Goal: Navigation & Orientation: Find specific page/section

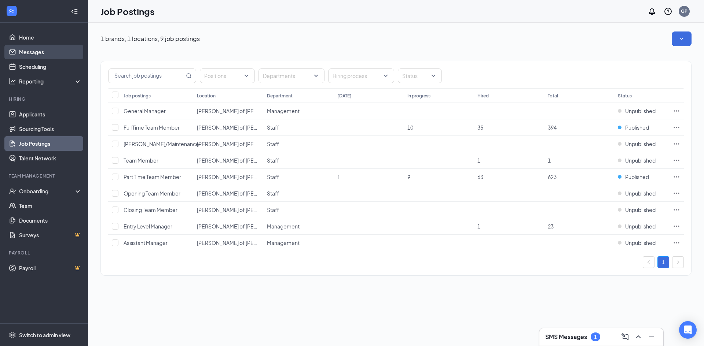
click at [23, 51] on link "Messages" at bounding box center [50, 52] width 63 height 15
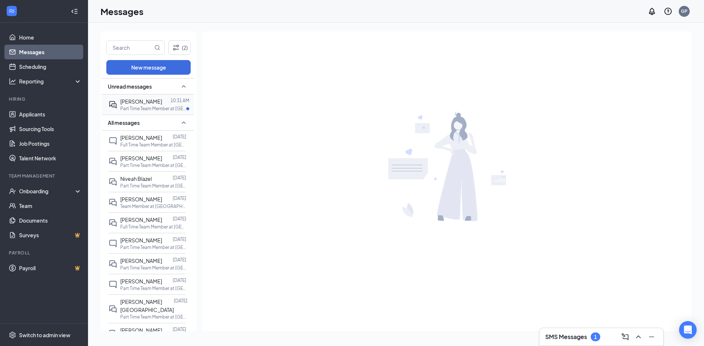
click at [162, 103] on div at bounding box center [166, 101] width 8 height 8
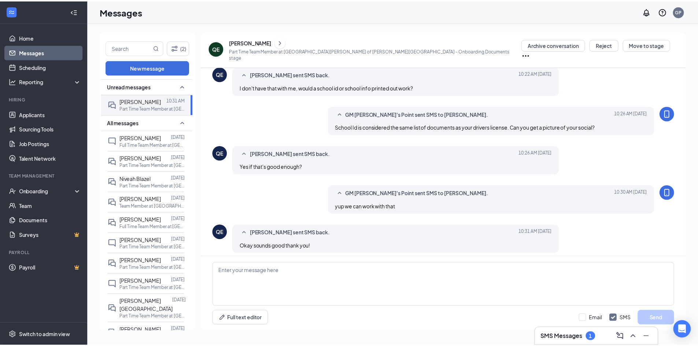
scroll to position [236, 0]
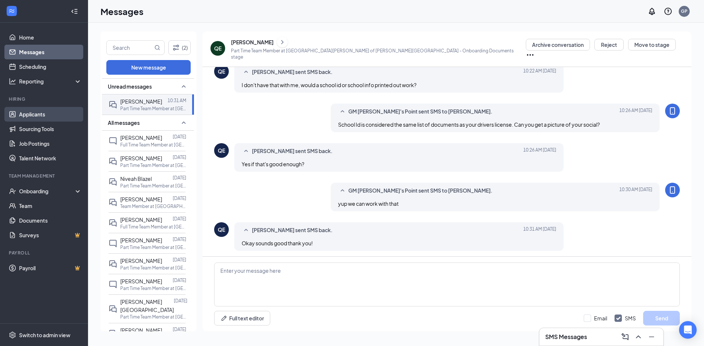
click at [38, 111] on link "Applicants" at bounding box center [50, 114] width 63 height 15
